Goal: Information Seeking & Learning: Learn about a topic

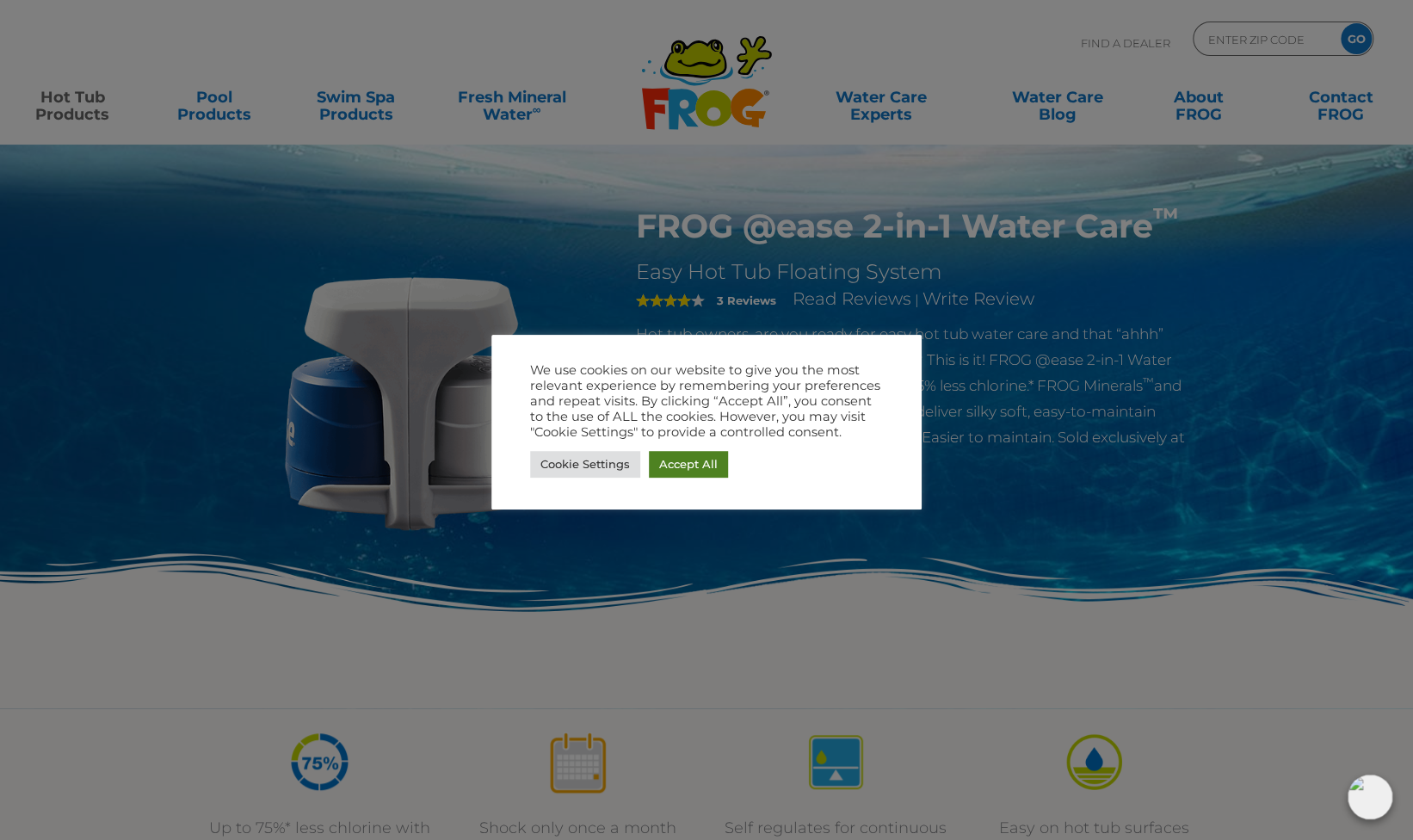
click at [692, 468] on link "Accept All" at bounding box center [688, 465] width 79 height 27
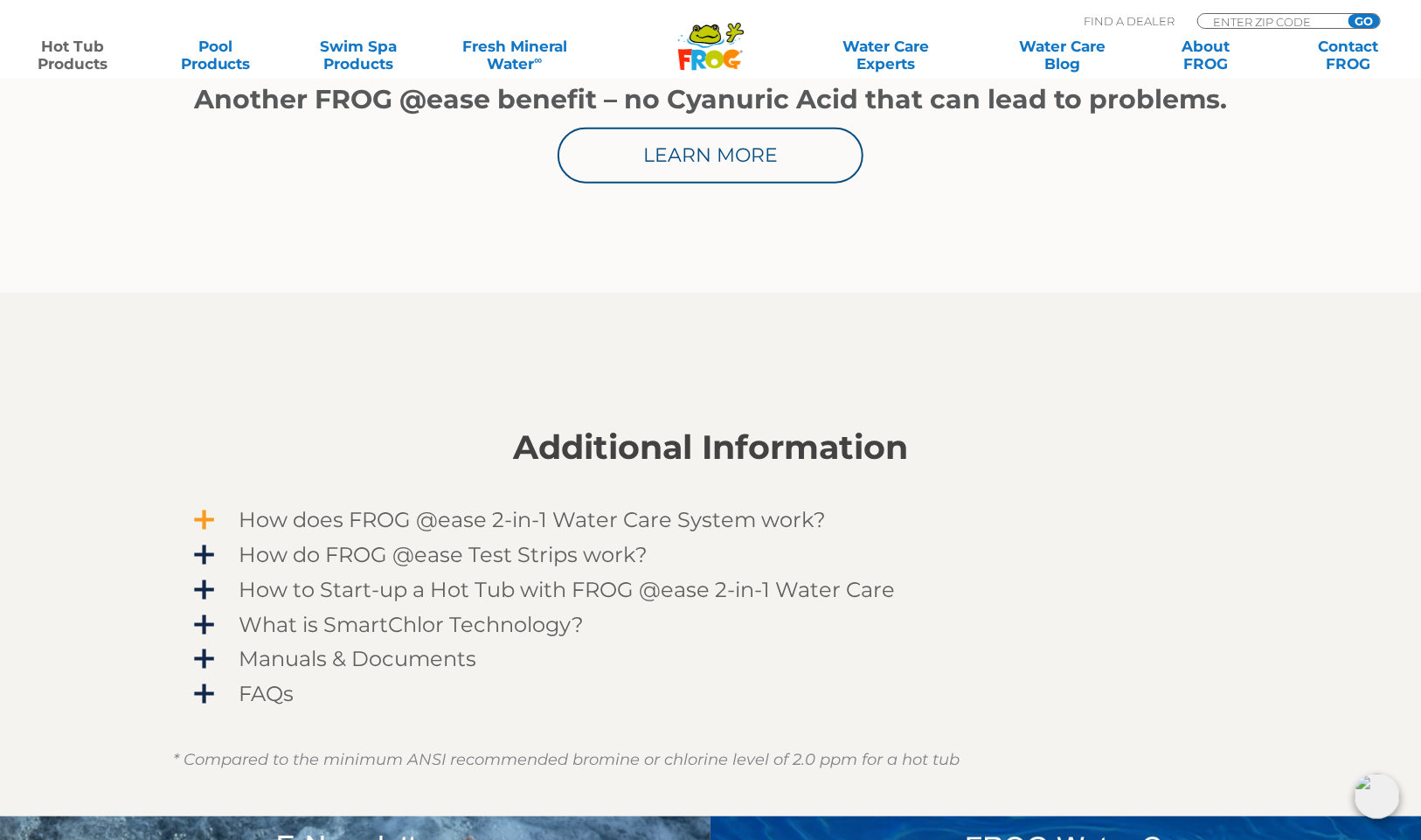
scroll to position [1223, 0]
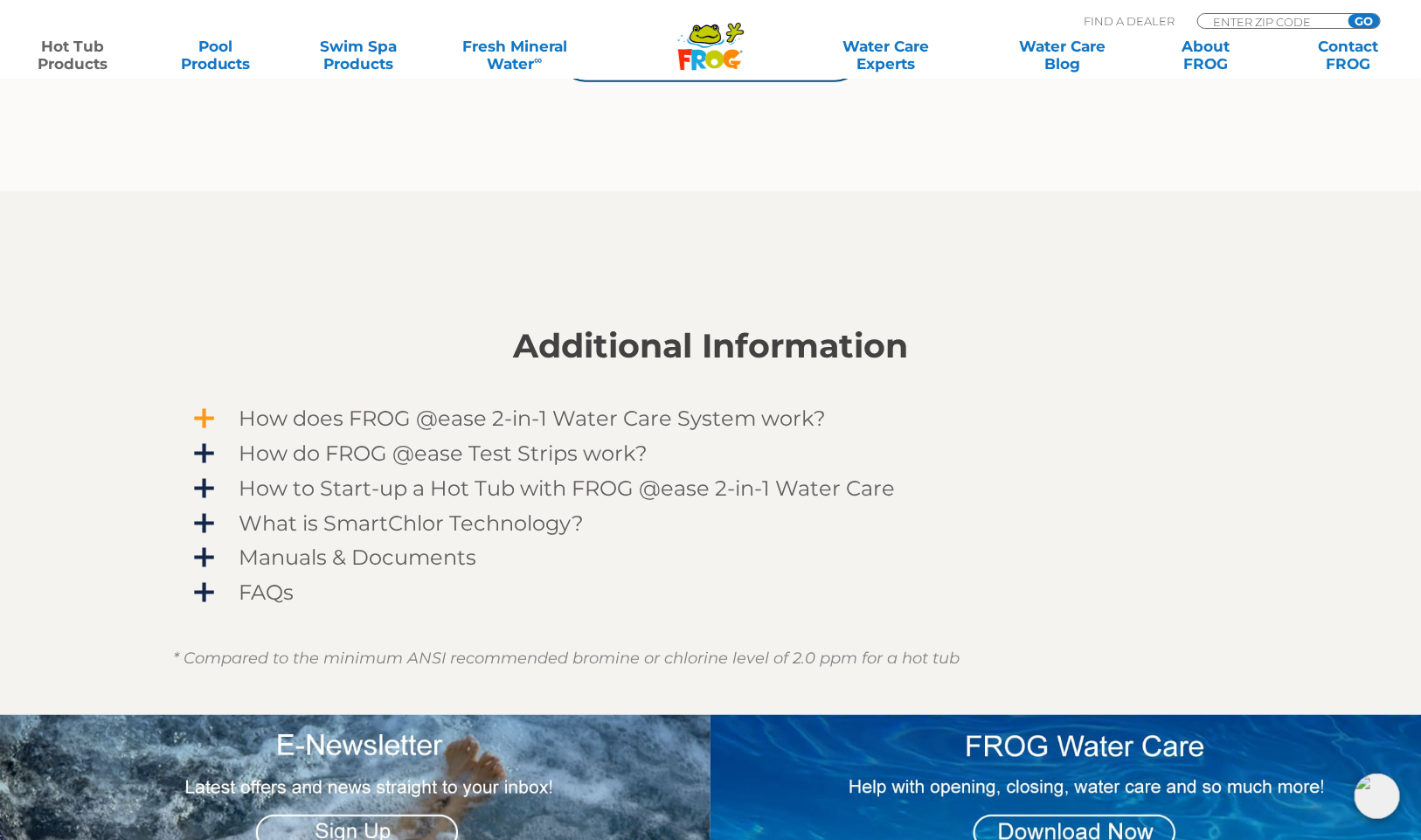
click at [213, 414] on span "How does FROG @ease 2-in-1 Water Care System work?" at bounding box center [722, 418] width 1017 height 23
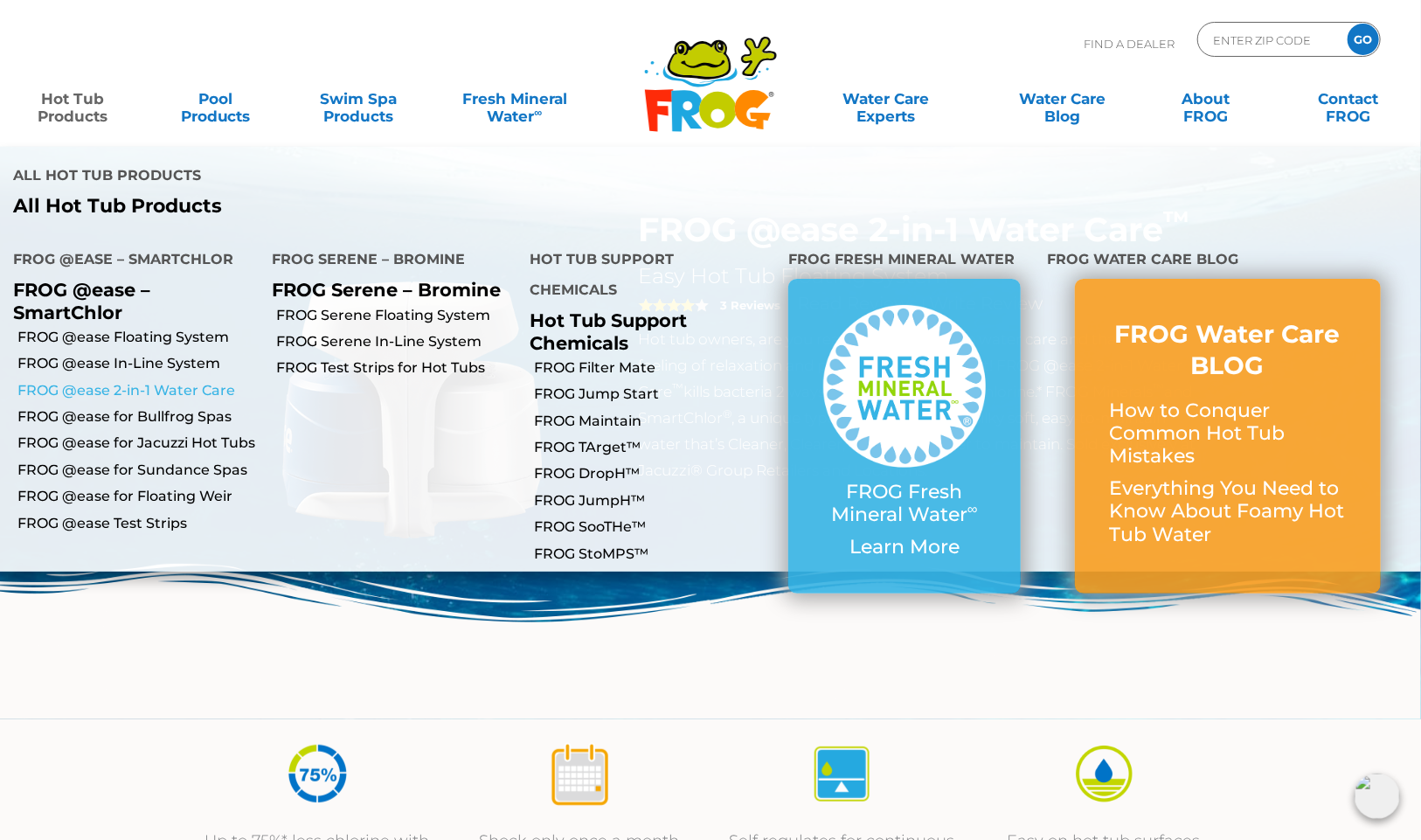
click at [92, 381] on link "FROG @ease 2-in-1 Water Care" at bounding box center [138, 391] width 241 height 19
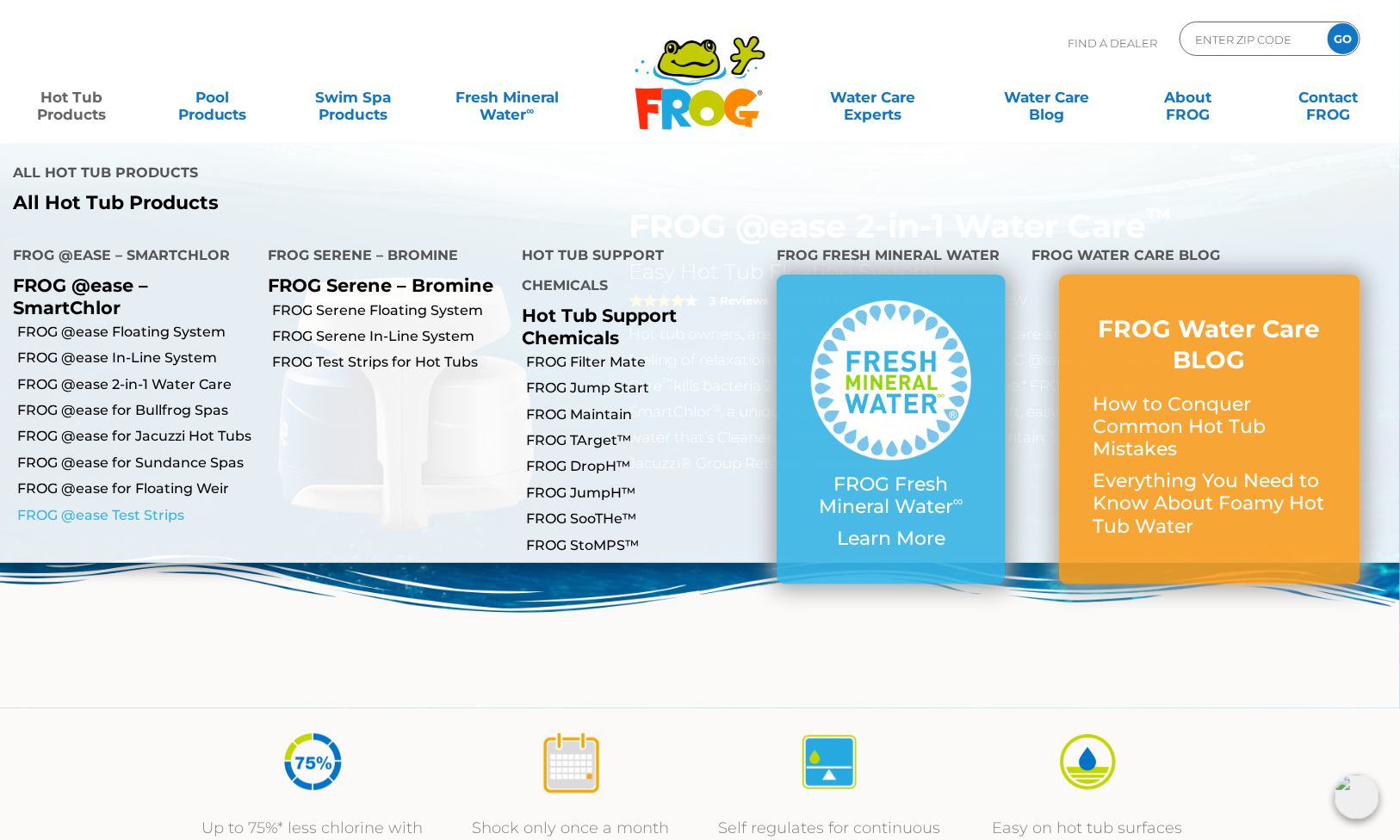
click at [144, 506] on link "FROG @ease Test Strips" at bounding box center [136, 516] width 238 height 19
